Goal: Task Accomplishment & Management: Manage account settings

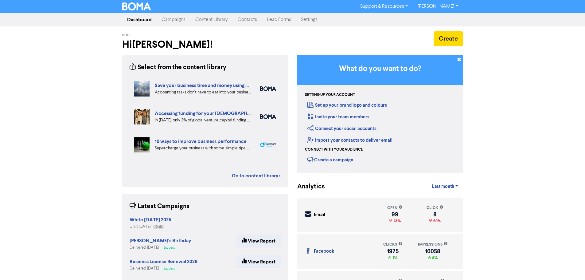
click at [173, 22] on link "Campaigns" at bounding box center [174, 20] width 34 height 12
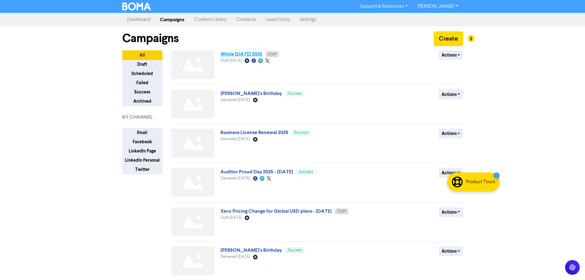
click at [247, 54] on link "White [DATE] 2025" at bounding box center [241, 54] width 42 height 6
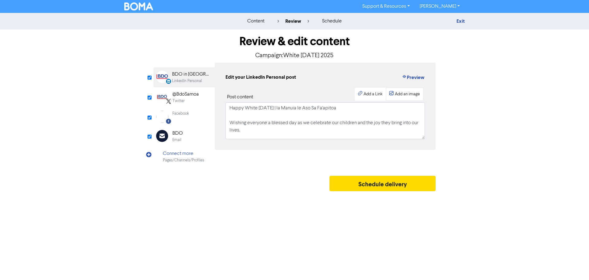
click at [411, 94] on div "Add an image" at bounding box center [407, 94] width 25 height 6
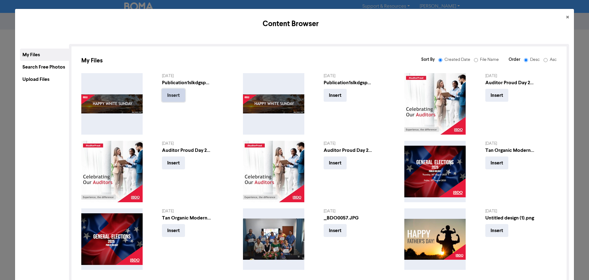
click at [172, 95] on button "Insert" at bounding box center [173, 95] width 23 height 13
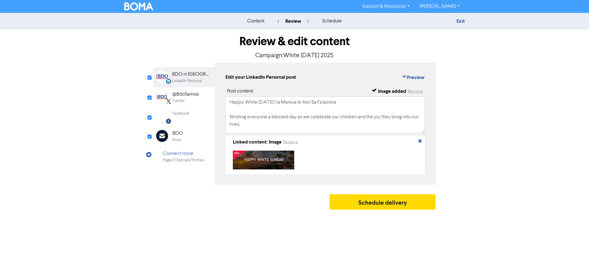
click at [479, 171] on div "content review schedule Exit Review & edit content Campaign: White [DATE] 2025 …" at bounding box center [294, 112] width 589 height 199
click at [184, 91] on div "@BdoSamoa" at bounding box center [185, 94] width 26 height 7
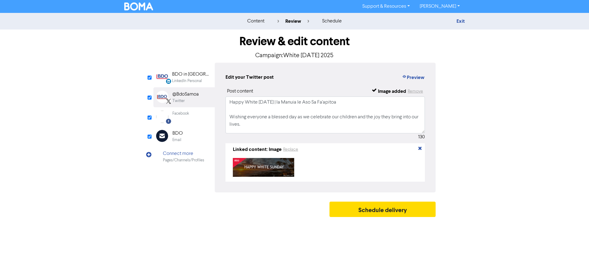
click at [185, 113] on div "Facebook" at bounding box center [180, 113] width 17 height 6
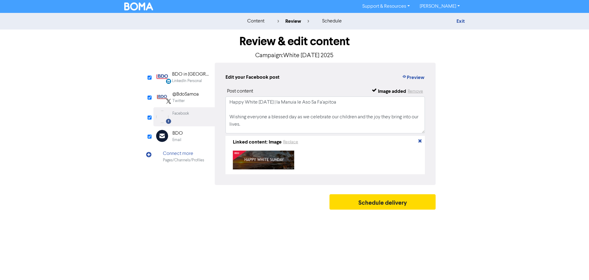
click at [187, 98] on div "Twitter" at bounding box center [185, 101] width 26 height 6
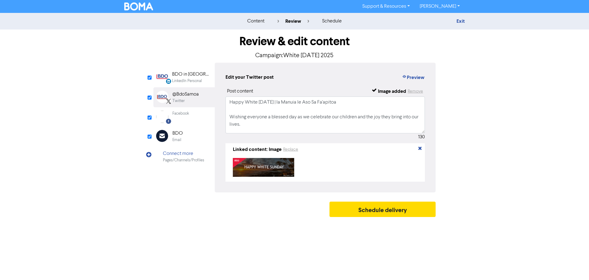
click at [186, 75] on div "BDO in [GEOGRAPHIC_DATA]" at bounding box center [191, 74] width 39 height 7
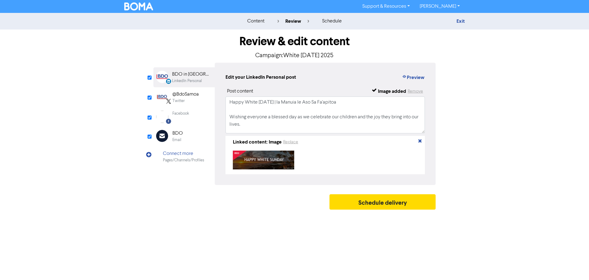
click at [493, 122] on div "content review schedule Exit Review & edit content Campaign: White [DATE] 2025 …" at bounding box center [294, 112] width 589 height 199
click at [193, 103] on div "Twitter" at bounding box center [185, 101] width 26 height 6
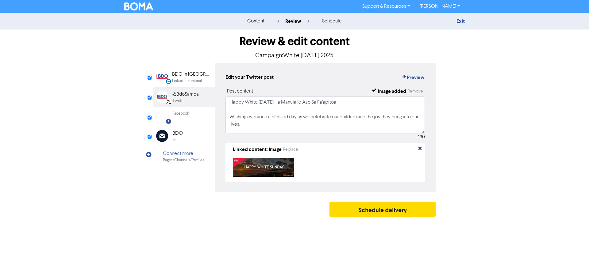
click at [190, 124] on div "Facebook Created with Sketch. Facebook" at bounding box center [183, 116] width 61 height 19
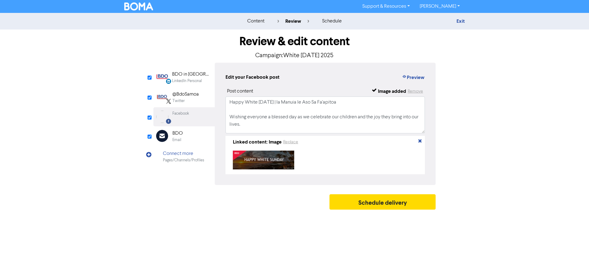
click at [183, 140] on div "Email Created with Sketch. BDO Email" at bounding box center [183, 136] width 61 height 20
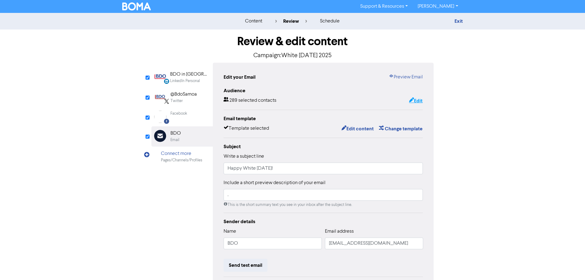
click at [417, 103] on button "Edit" at bounding box center [416, 101] width 14 height 8
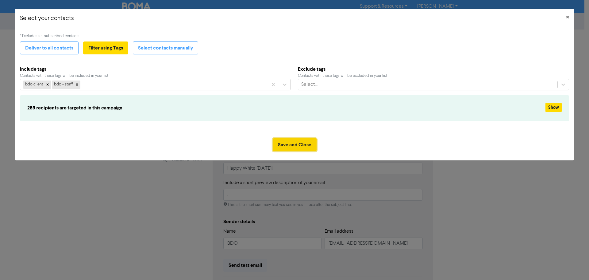
click at [311, 147] on button "Save and Close" at bounding box center [295, 144] width 44 height 13
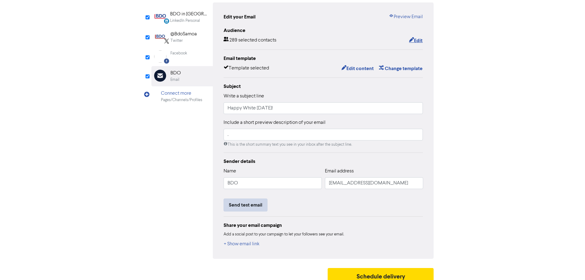
scroll to position [61, 0]
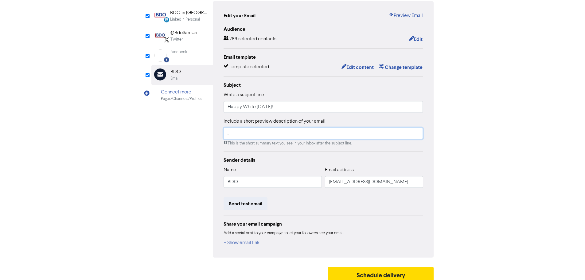
click at [233, 137] on input "." at bounding box center [322, 133] width 199 height 12
click at [534, 173] on div "content review schedule Exit Review & edit content Campaign: White [DATE] 2025 …" at bounding box center [292, 118] width 585 height 333
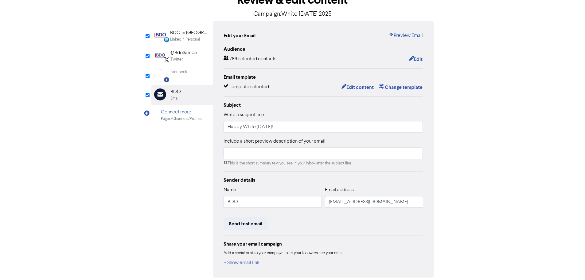
scroll to position [67, 0]
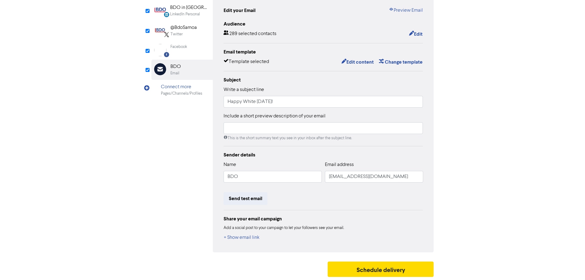
click at [173, 41] on div "Facebook Created with Sketch. Facebook" at bounding box center [181, 50] width 61 height 19
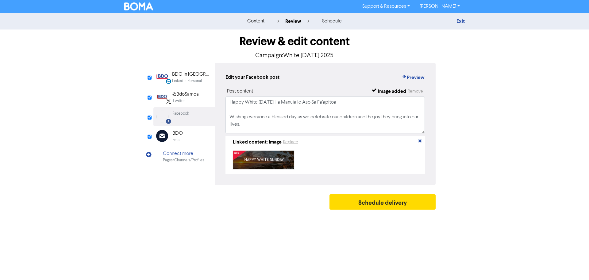
click at [165, 136] on icon "Email Created with Sketch." at bounding box center [162, 136] width 12 height 12
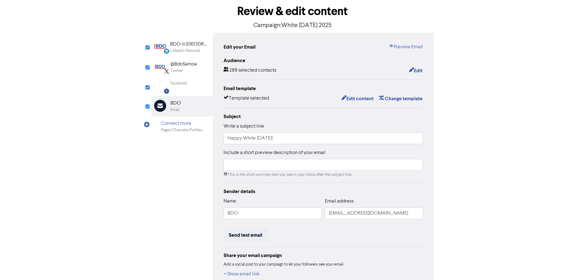
scroll to position [67, 0]
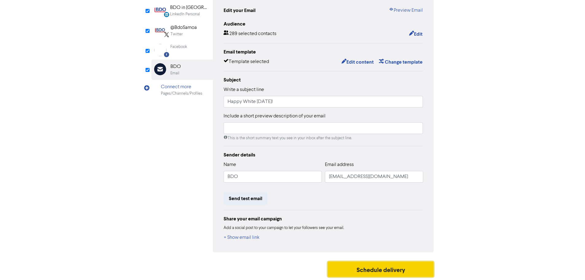
click at [397, 268] on button "Schedule delivery" at bounding box center [380, 268] width 106 height 15
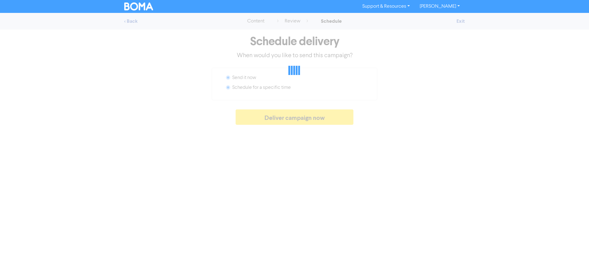
radio input "false"
radio input "true"
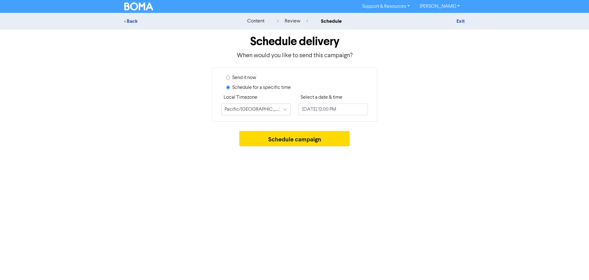
click at [245, 76] on label "Send it now" at bounding box center [244, 77] width 24 height 7
click at [230, 76] on input "Send it now" at bounding box center [228, 78] width 4 height 4
radio input "true"
radio input "false"
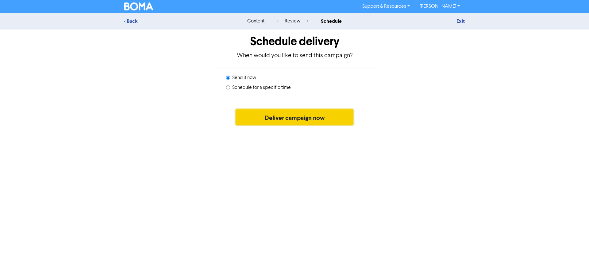
click at [299, 120] on button "Deliver campaign now" at bounding box center [295, 116] width 118 height 15
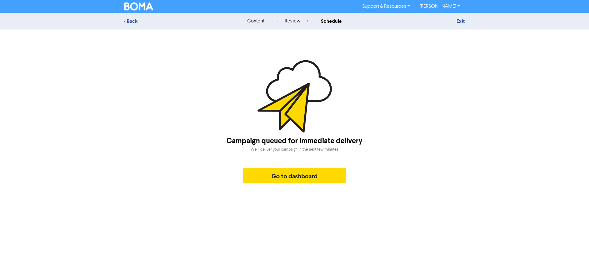
click at [134, 47] on div "< Back content review schedule Exit Campaign queued for immediate delivery We'l…" at bounding box center [294, 99] width 589 height 173
